Goal: Information Seeking & Learning: Learn about a topic

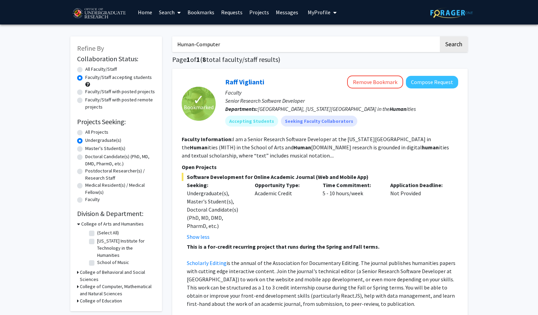
click at [85, 78] on label "Faculty/Staff accepting students" at bounding box center [118, 77] width 67 height 7
click at [85, 78] on input "Faculty/Staff accepting students" at bounding box center [87, 76] width 4 height 4
click at [170, 10] on link "Search" at bounding box center [170, 12] width 29 height 24
click at [176, 30] on span "Faculty/Staff" at bounding box center [181, 31] width 50 height 14
radio input "true"
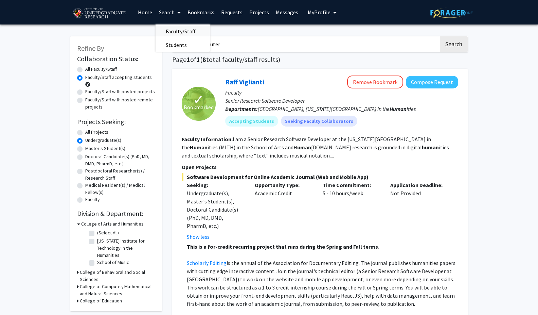
radio input "true"
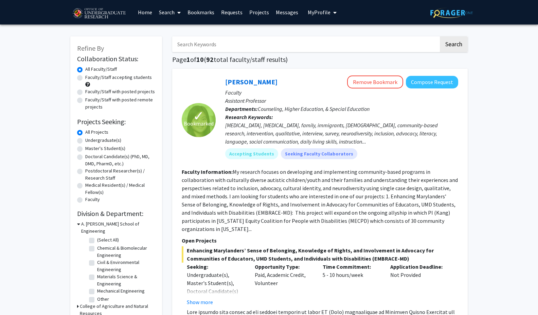
click at [98, 78] on label "Faculty/Staff accepting students" at bounding box center [118, 77] width 67 height 7
click at [90, 78] on input "Faculty/Staff accepting students" at bounding box center [87, 76] width 4 height 4
radio input "true"
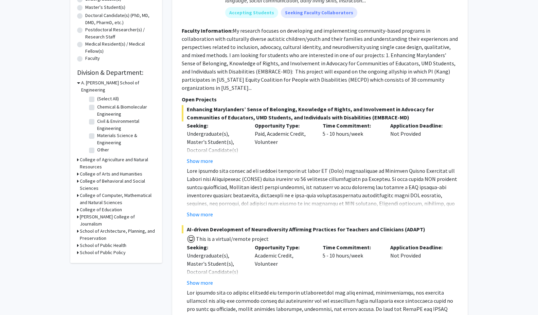
scroll to position [142, 0]
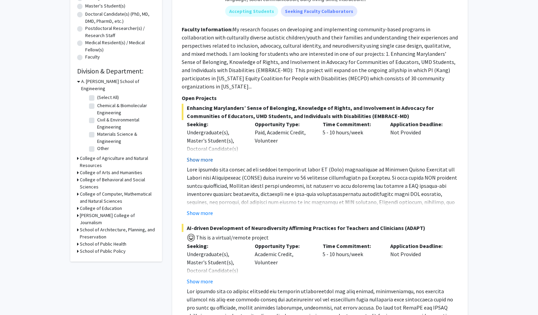
click at [194, 157] on button "Show more" at bounding box center [200, 159] width 26 height 8
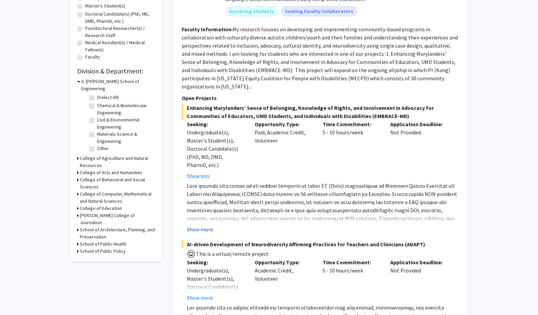
click at [198, 228] on button "Show more" at bounding box center [200, 229] width 26 height 8
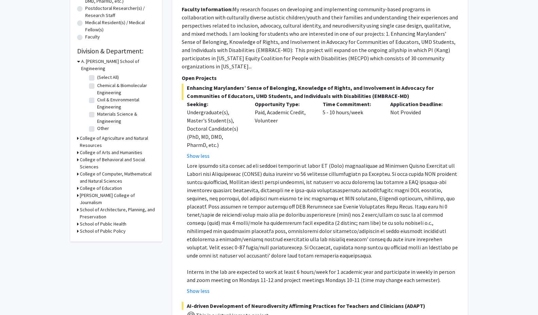
scroll to position [164, 0]
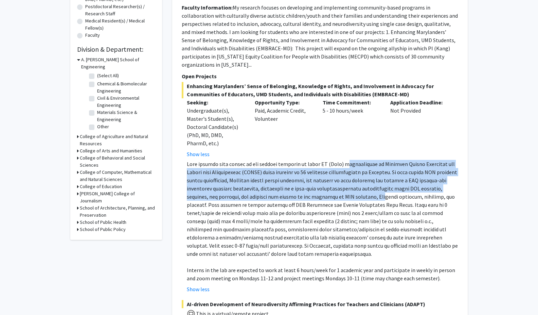
drag, startPoint x: 339, startPoint y: 165, endPoint x: 322, endPoint y: 198, distance: 36.9
click at [323, 198] on p at bounding box center [322, 209] width 271 height 98
click at [322, 198] on p at bounding box center [322, 209] width 271 height 98
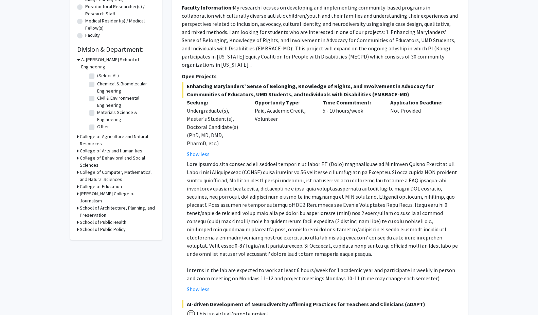
drag, startPoint x: 340, startPoint y: 204, endPoint x: 355, endPoint y: 253, distance: 51.3
click at [355, 253] on p at bounding box center [322, 209] width 271 height 98
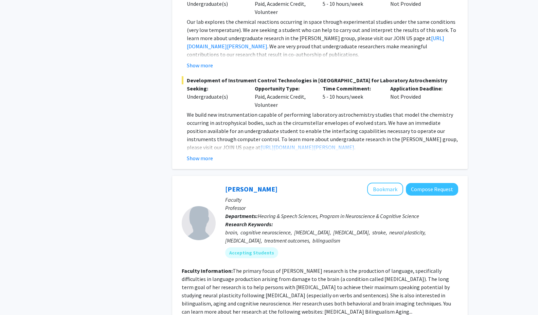
scroll to position [848, 0]
click at [343, 219] on p "Research Keywords: brain, cognitive neuroscience, [MEDICAL_DATA], [MEDICAL_DATA…" at bounding box center [341, 231] width 233 height 24
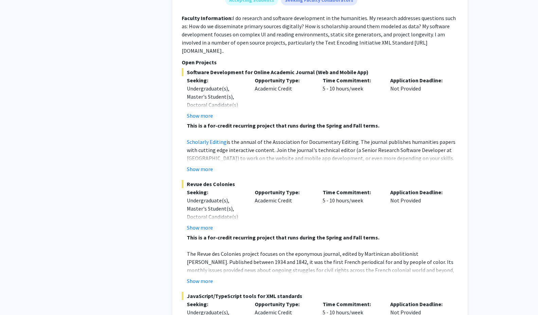
scroll to position [1448, 0]
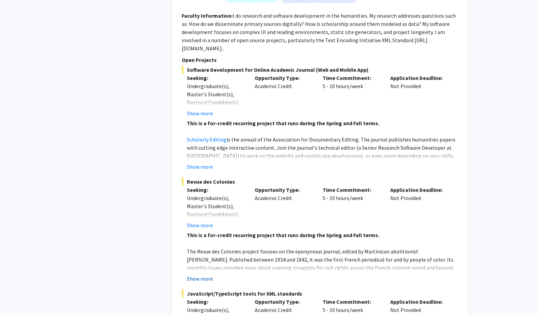
click at [206, 274] on button "Show more" at bounding box center [200, 278] width 26 height 8
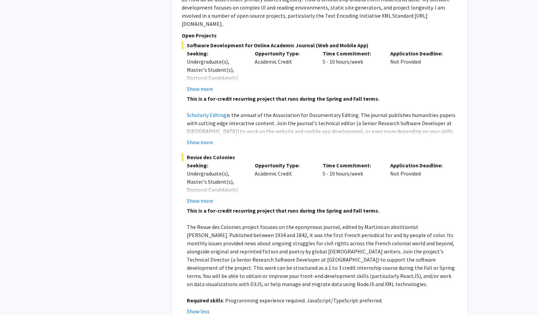
scroll to position [1474, 0]
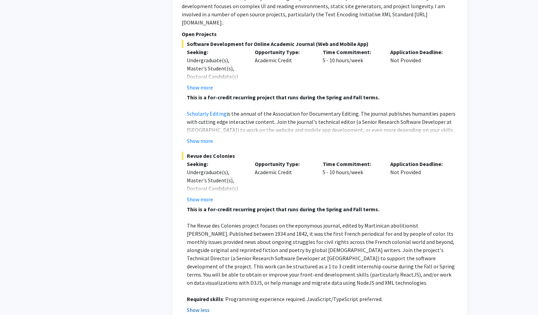
click at [197, 305] on button "Show less" at bounding box center [198, 309] width 23 height 8
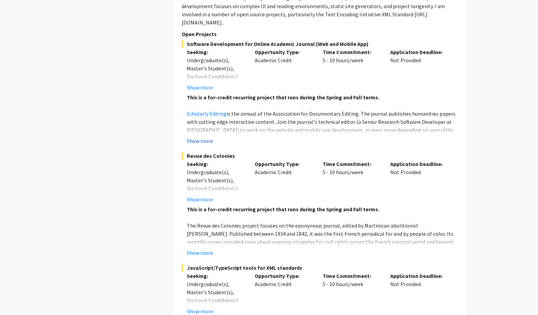
click at [194, 137] on button "Show more" at bounding box center [200, 141] width 26 height 8
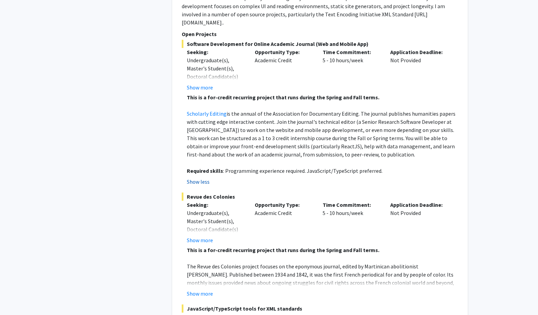
click at [199, 177] on button "Show less" at bounding box center [198, 181] width 23 height 8
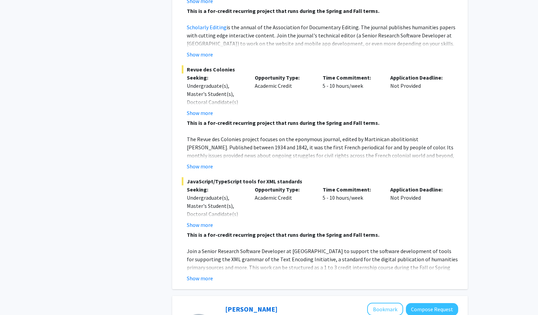
scroll to position [1581, 0]
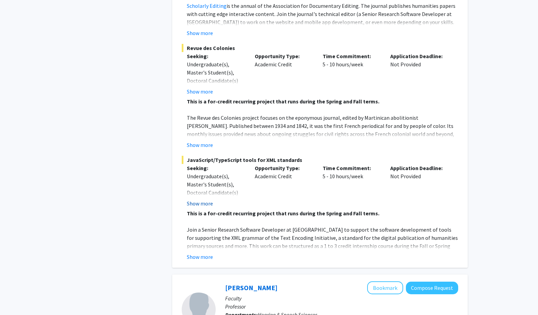
click at [201, 199] on button "Show more" at bounding box center [200, 203] width 26 height 8
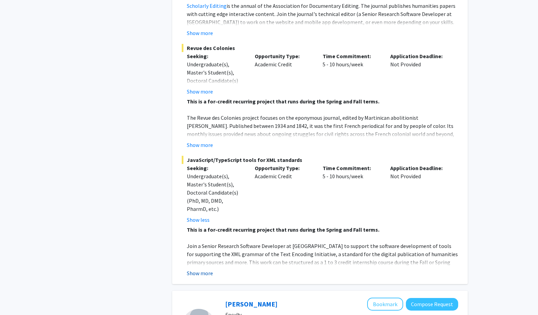
click at [201, 269] on button "Show more" at bounding box center [200, 273] width 26 height 8
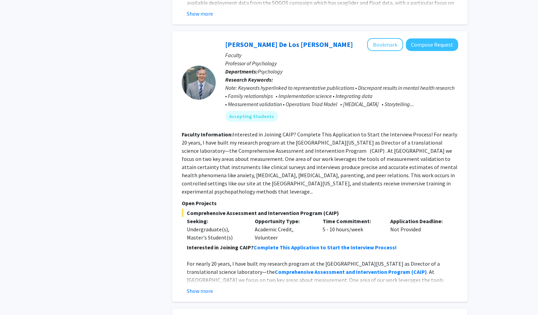
scroll to position [2509, 0]
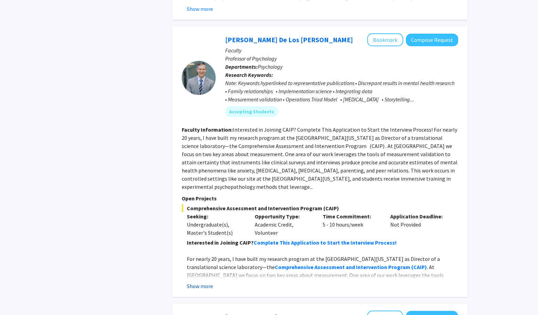
click at [201, 282] on button "Show more" at bounding box center [200, 286] width 26 height 8
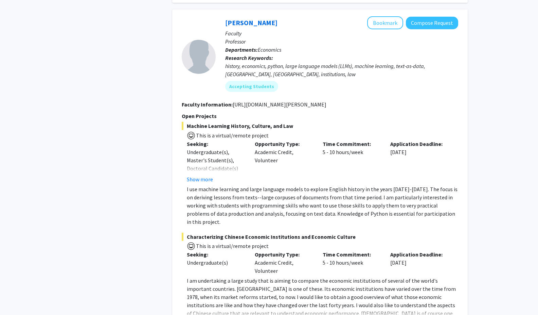
scroll to position [3181, 0]
click at [204, 174] on button "Show more" at bounding box center [200, 178] width 26 height 8
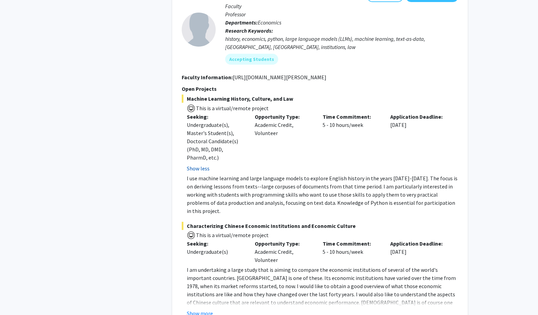
scroll to position [3208, 0]
click at [200, 308] on button "Show more" at bounding box center [200, 312] width 26 height 8
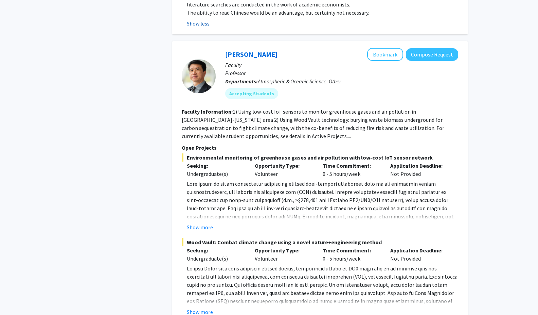
scroll to position [3605, 0]
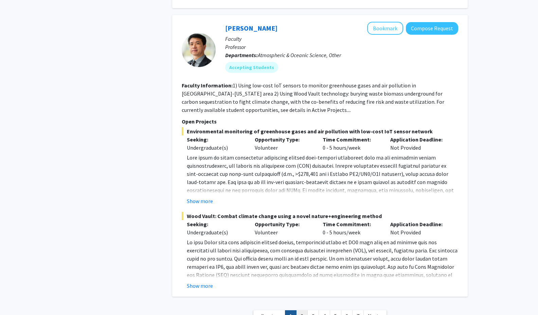
click at [305, 310] on link "2" at bounding box center [302, 316] width 12 height 12
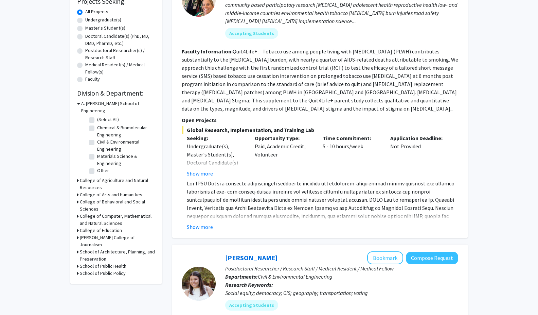
scroll to position [133, 0]
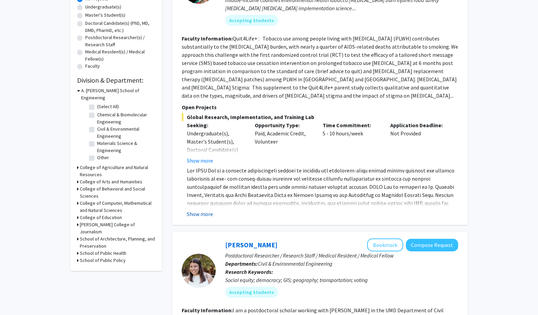
click at [204, 210] on button "Show more" at bounding box center [200, 214] width 26 height 8
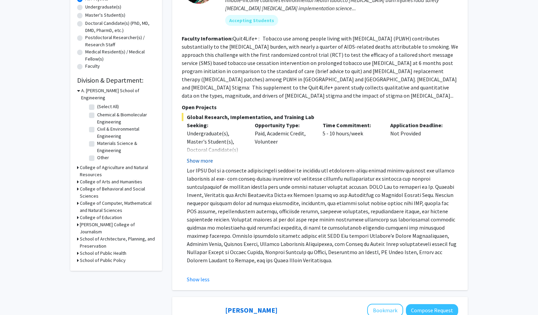
click at [204, 156] on button "Show more" at bounding box center [200, 160] width 26 height 8
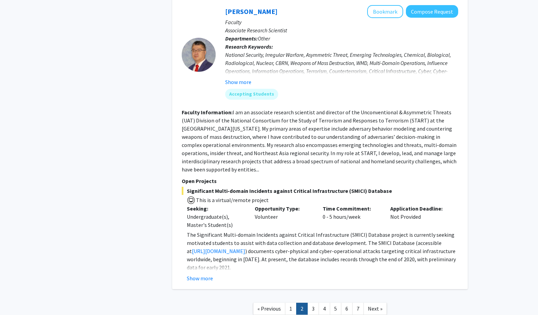
scroll to position [2418, 0]
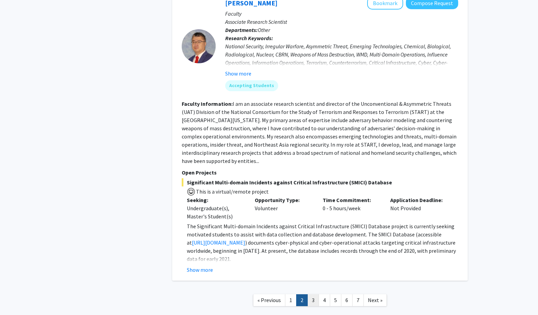
click at [312, 294] on link "3" at bounding box center [313, 300] width 12 height 12
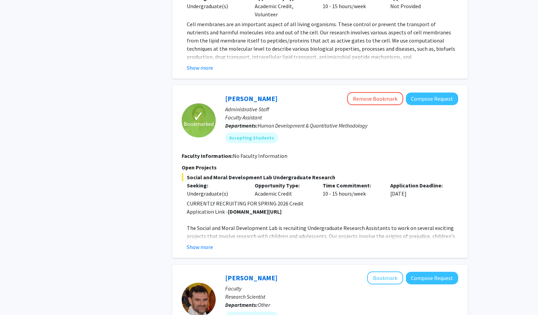
scroll to position [589, 0]
click at [207, 244] on button "Show more" at bounding box center [200, 246] width 26 height 8
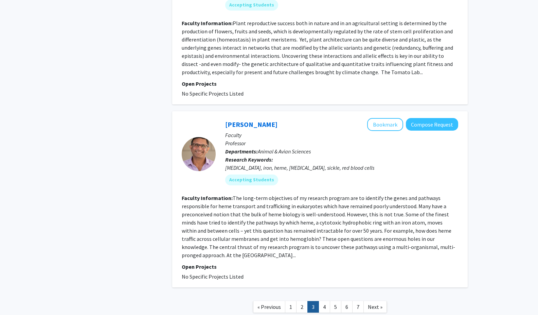
scroll to position [1709, 0]
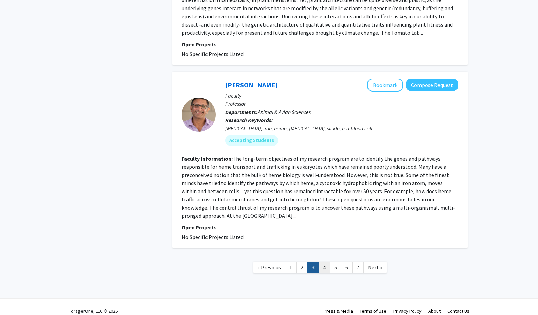
click at [322, 262] on link "4" at bounding box center [325, 267] width 12 height 12
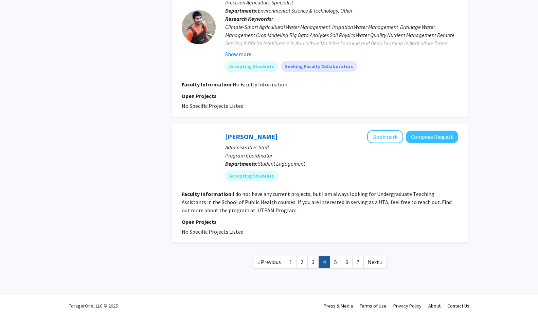
scroll to position [1274, 0]
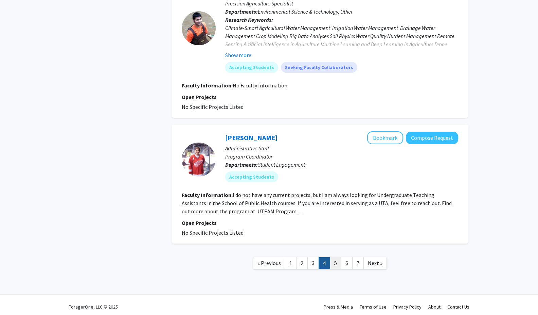
click at [336, 264] on link "5" at bounding box center [336, 263] width 12 height 12
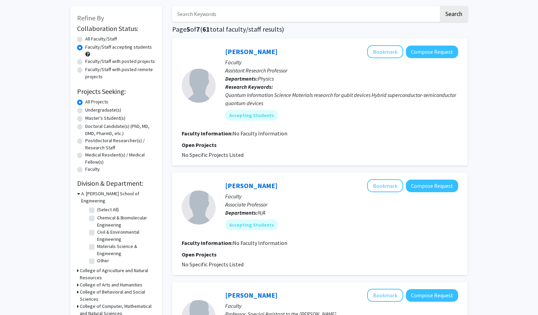
scroll to position [32, 0]
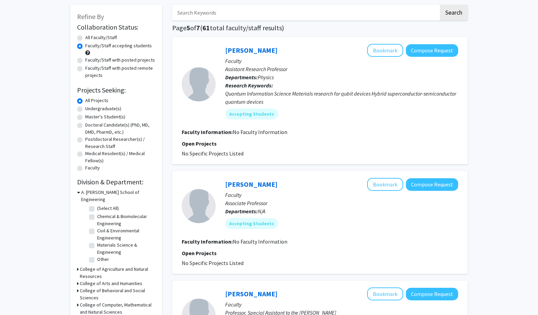
click at [105, 107] on label "Undergraduate(s)" at bounding box center [103, 108] width 36 height 7
click at [90, 107] on input "Undergraduate(s)" at bounding box center [87, 107] width 4 height 4
radio input "true"
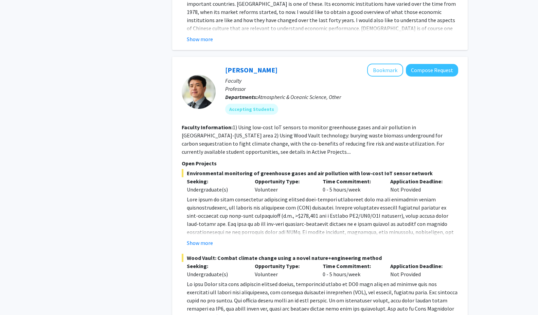
scroll to position [3246, 0]
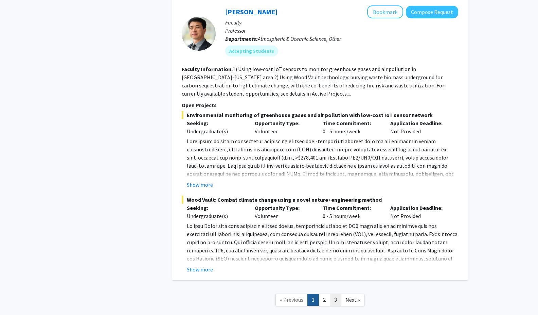
click at [334, 294] on link "3" at bounding box center [336, 300] width 12 height 12
